Goal: Task Accomplishment & Management: Manage account settings

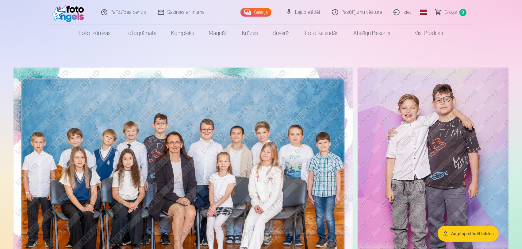
click at [358, 13] on link "Pasūtījumu vēsture" at bounding box center [357, 12] width 61 height 25
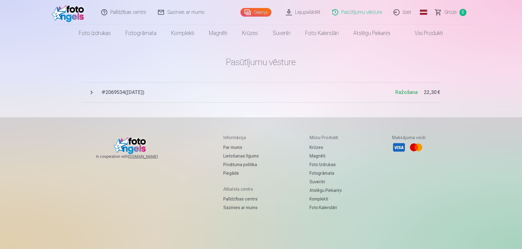
click at [149, 96] on span "# 2069534 ( [DATE] )" at bounding box center [248, 92] width 294 height 7
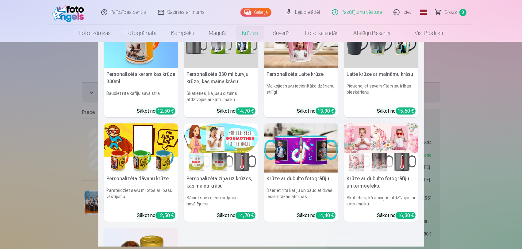
scroll to position [68, 0]
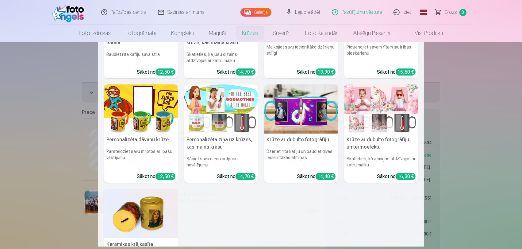
click at [462, 84] on nav "Personalizēta keramikas krūze 330ml Baudiet rīta kafiju savā stilā Sākot no 12,…" at bounding box center [261, 144] width 522 height 204
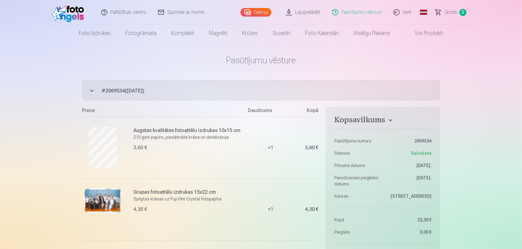
scroll to position [0, 0]
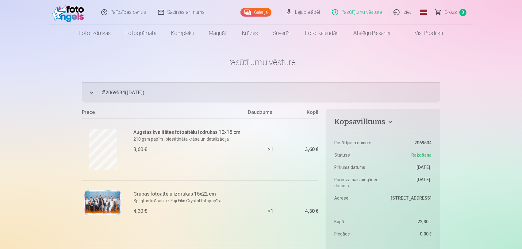
click at [90, 88] on button "# 2069534 ( [DATE] ) Ražošana 22,30 €" at bounding box center [261, 92] width 358 height 20
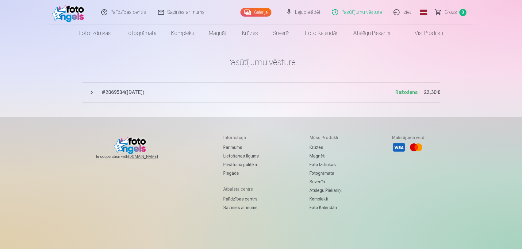
click at [90, 88] on button "# 2069534 ( [DATE] ) Ražošana 22,30 €" at bounding box center [261, 92] width 358 height 20
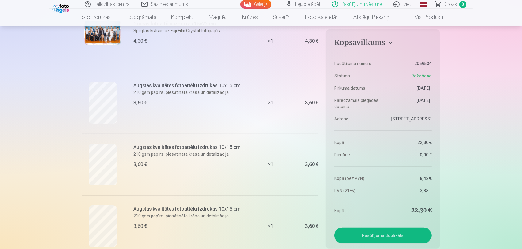
scroll to position [204, 0]
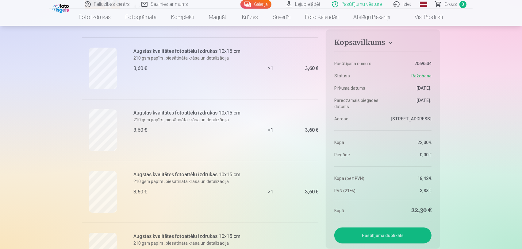
click at [353, 242] on button "Pasūtījuma dublikāts" at bounding box center [382, 235] width 97 height 16
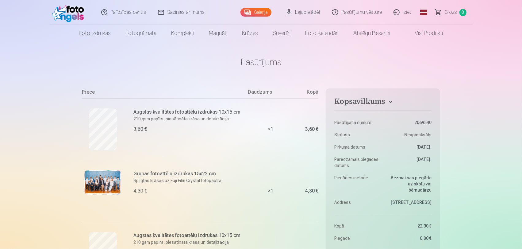
click at [406, 11] on link "Iziet" at bounding box center [402, 12] width 29 height 25
